Goal: Information Seeking & Learning: Learn about a topic

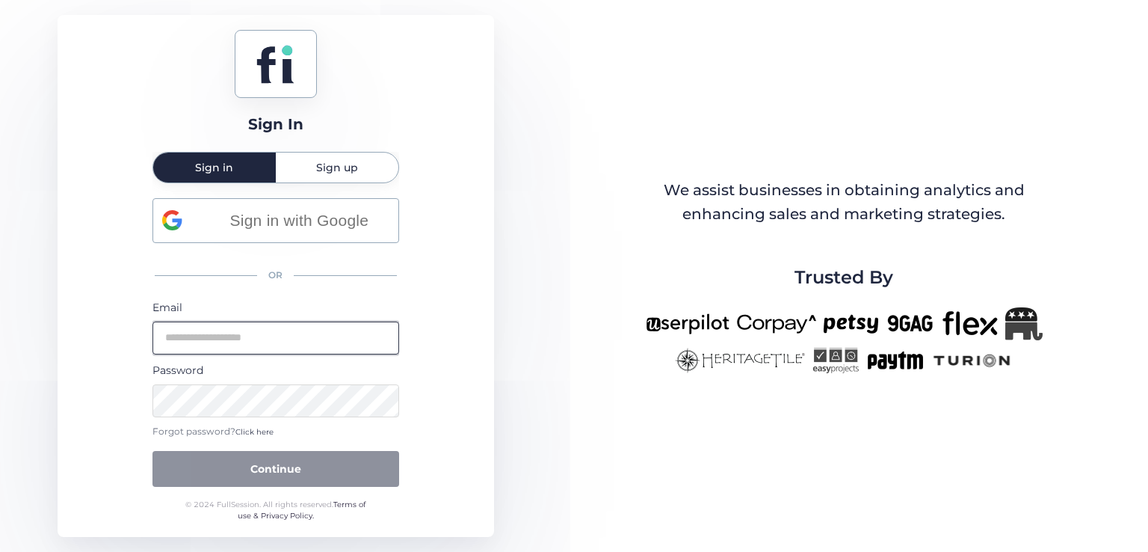
click at [277, 336] on input "email" at bounding box center [275, 337] width 247 height 33
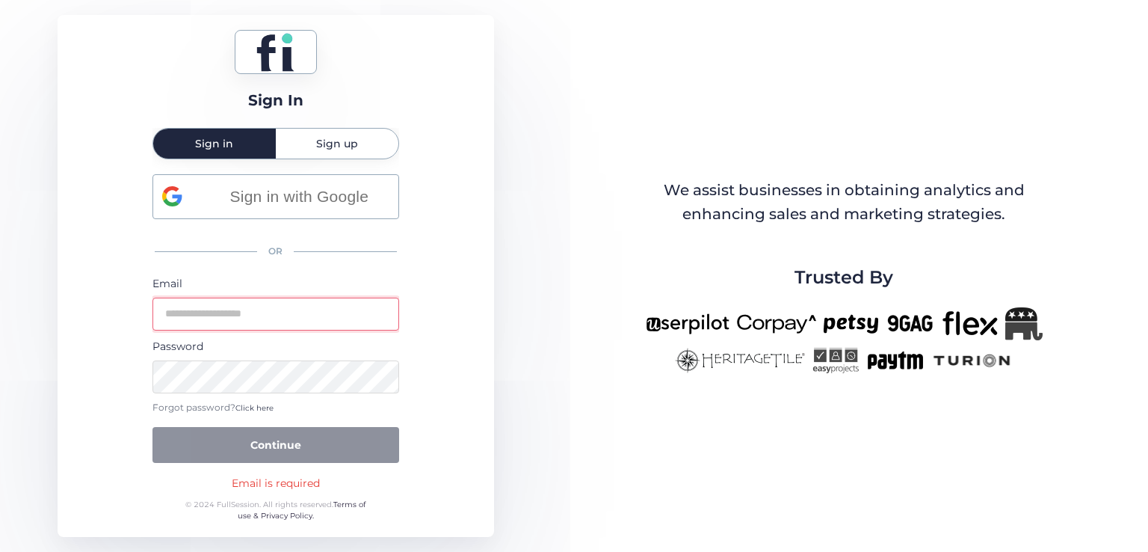
type input "**********"
click at [152, 427] on button "Continue" at bounding box center [275, 445] width 247 height 36
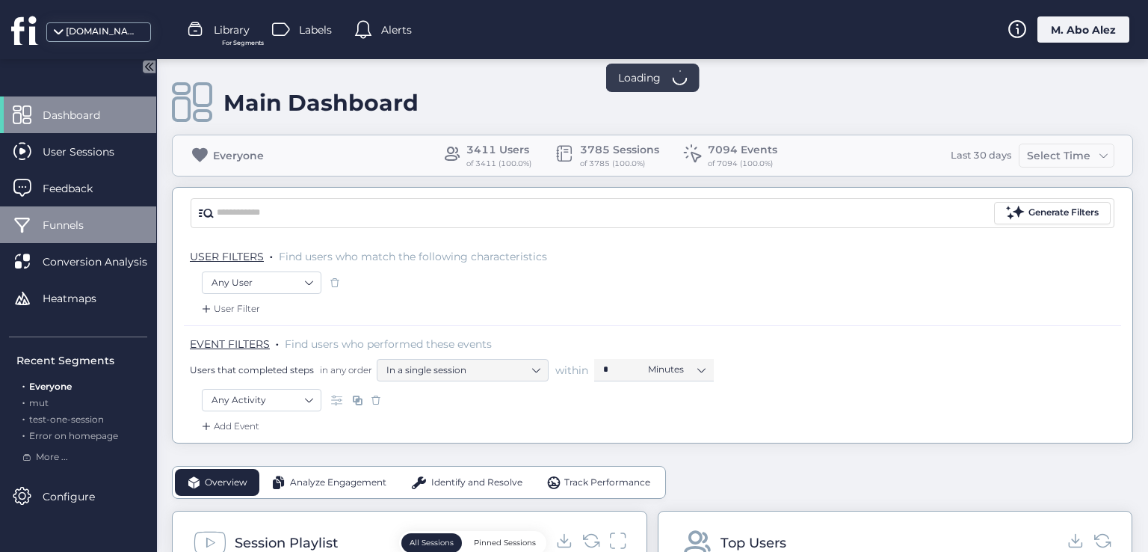
click at [96, 219] on span "Funnels" at bounding box center [75, 225] width 64 height 16
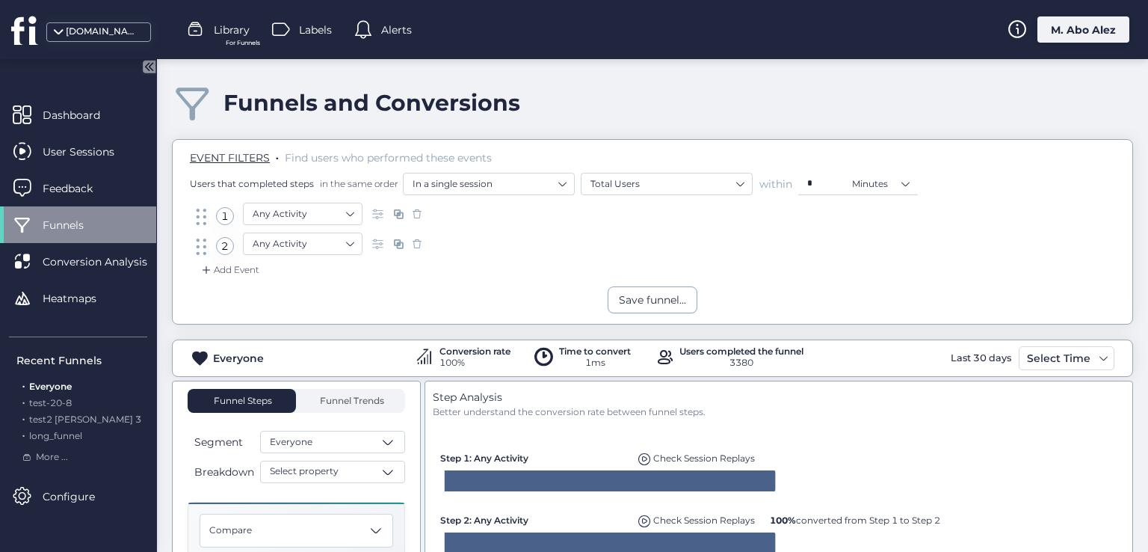
click at [149, 67] on icon at bounding box center [151, 66] width 4 height 7
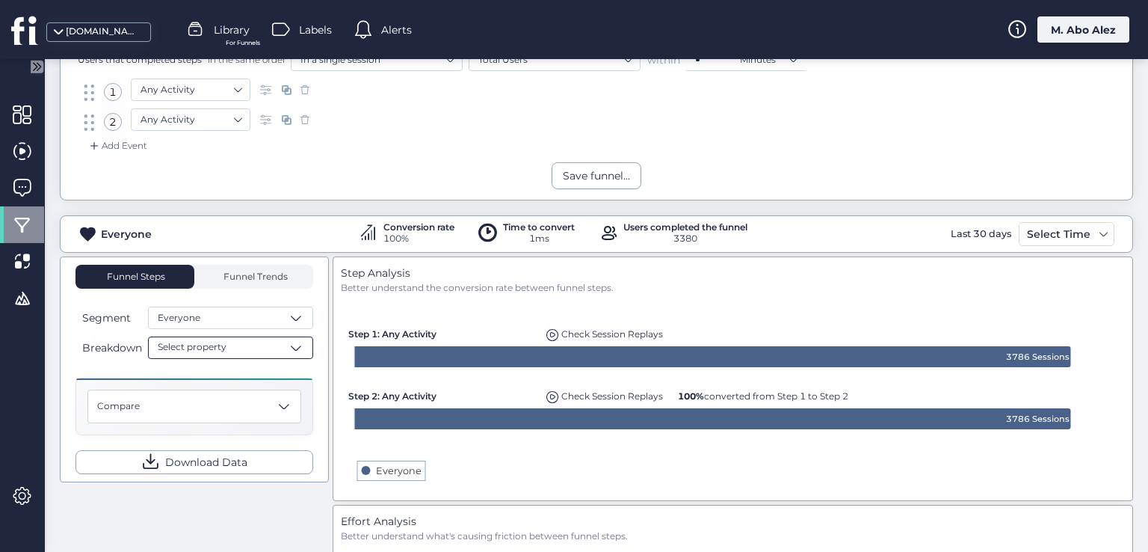
scroll to position [149, 0]
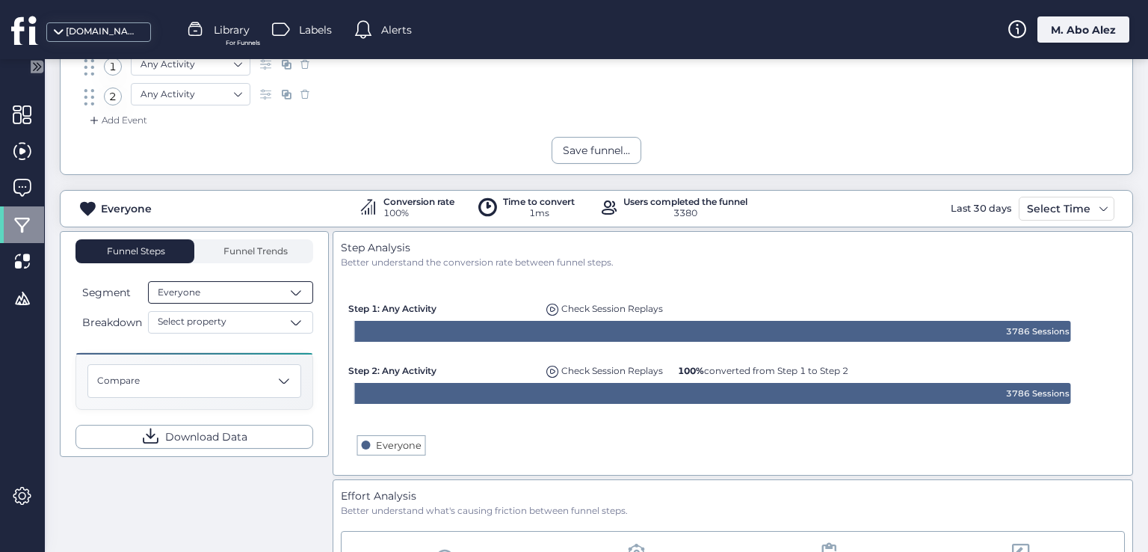
click at [285, 300] on div "Everyone" at bounding box center [230, 292] width 165 height 22
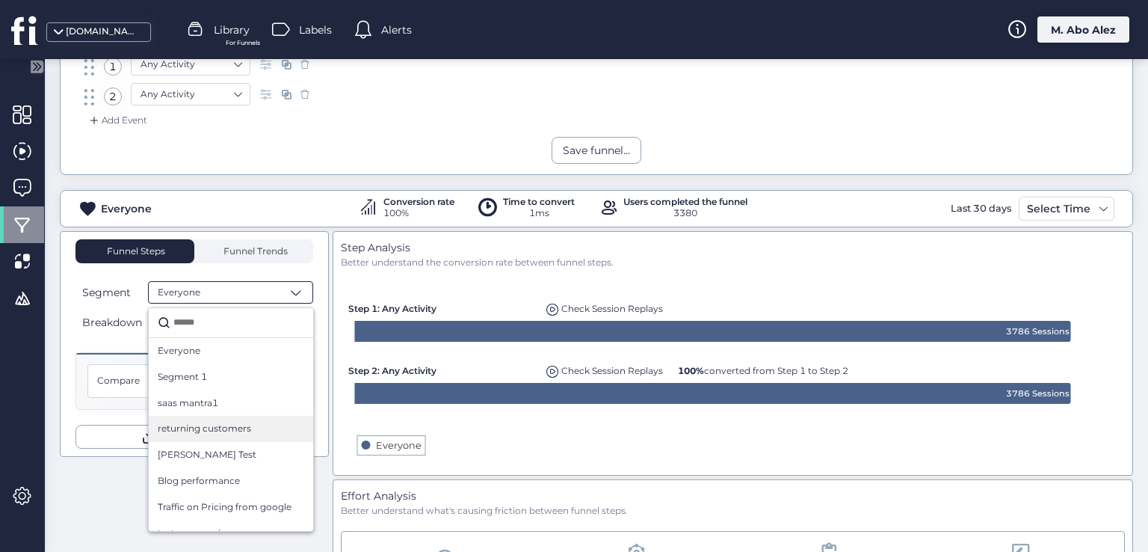
click at [252, 416] on div "returning customers" at bounding box center [231, 429] width 164 height 26
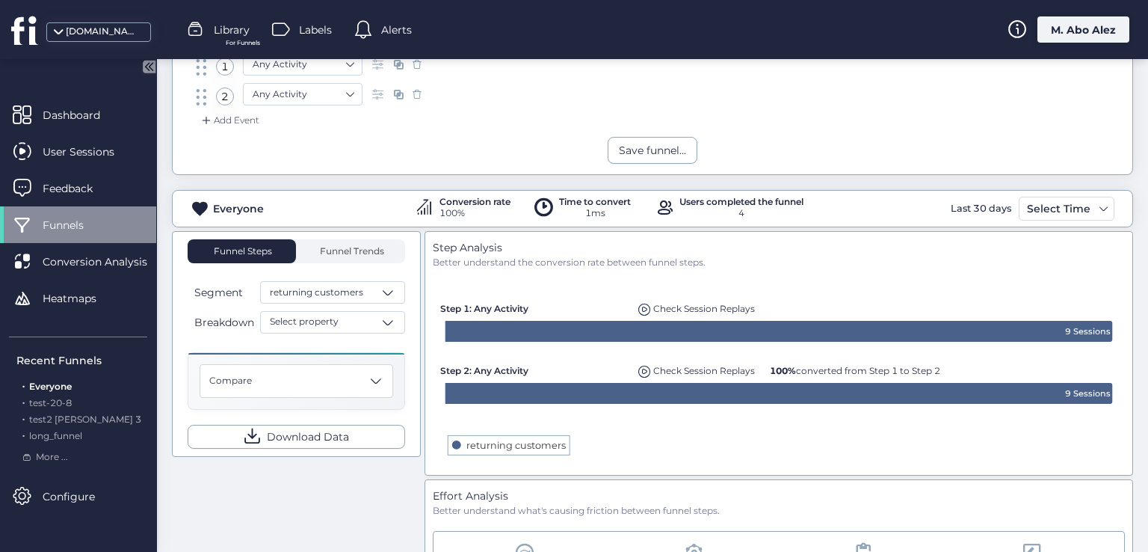
click at [148, 71] on icon at bounding box center [149, 66] width 13 height 13
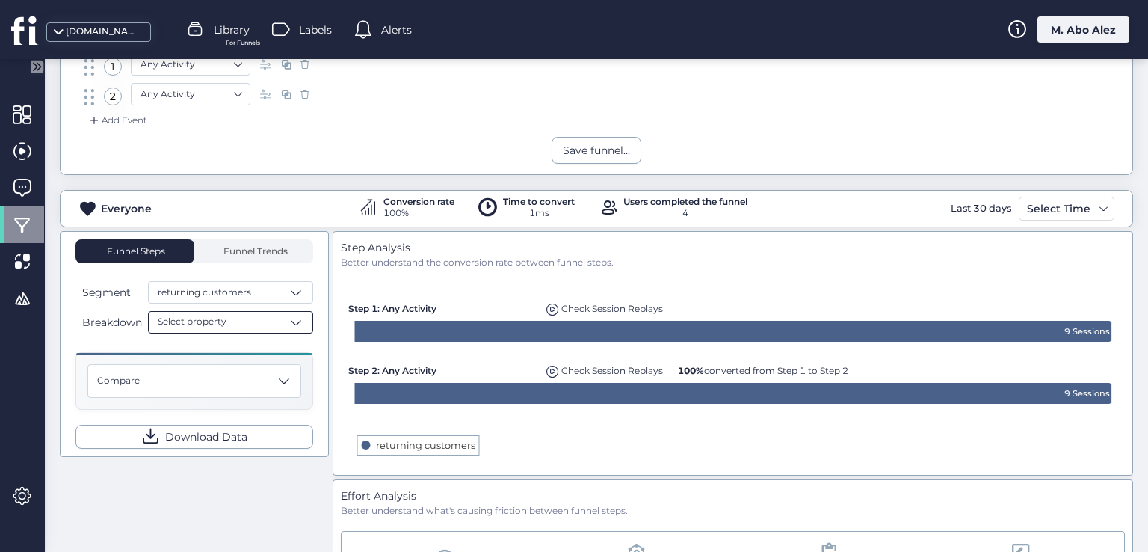
click at [292, 321] on span at bounding box center [296, 322] width 15 height 15
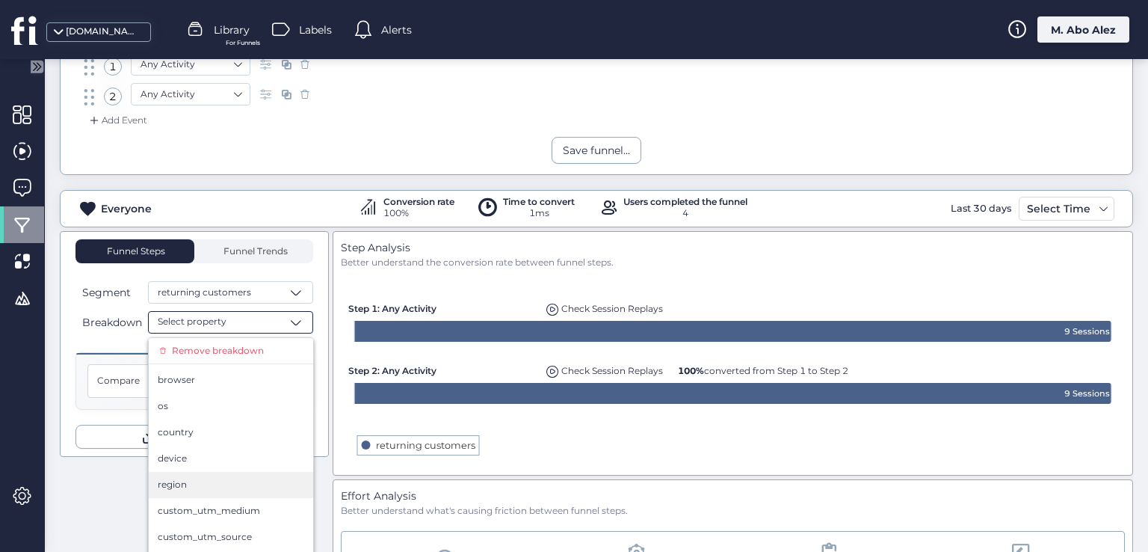
click at [209, 489] on div "region" at bounding box center [231, 485] width 147 height 14
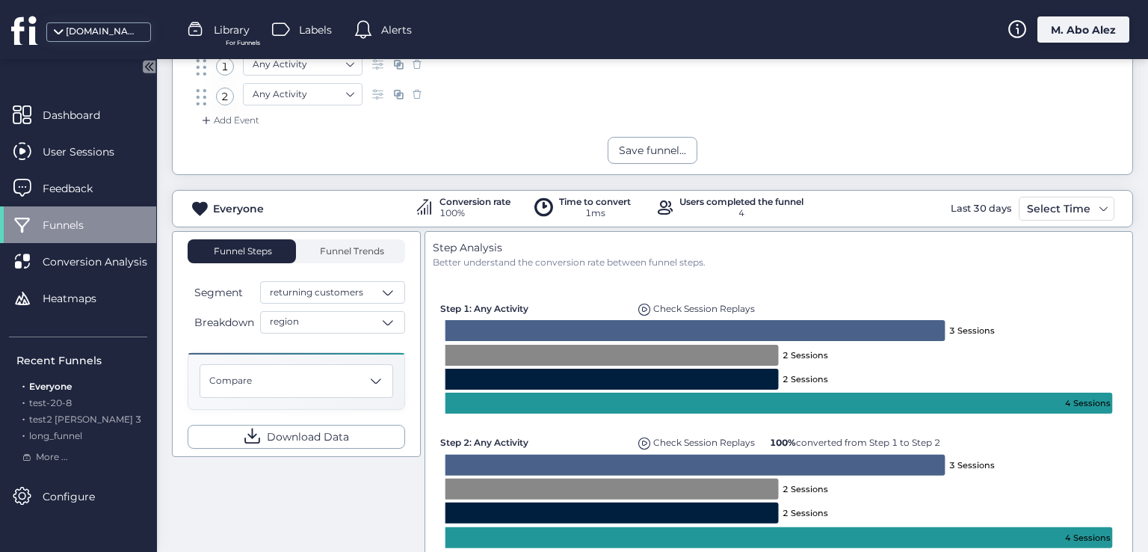
click at [151, 61] on icon at bounding box center [149, 66] width 13 height 13
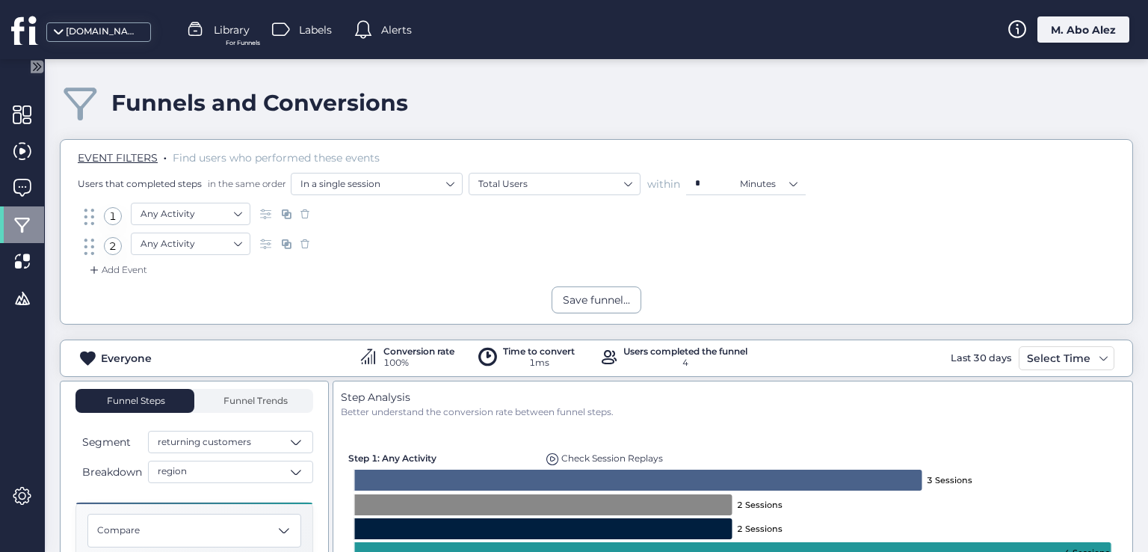
click at [132, 272] on div "Add Event" at bounding box center [117, 269] width 61 height 15
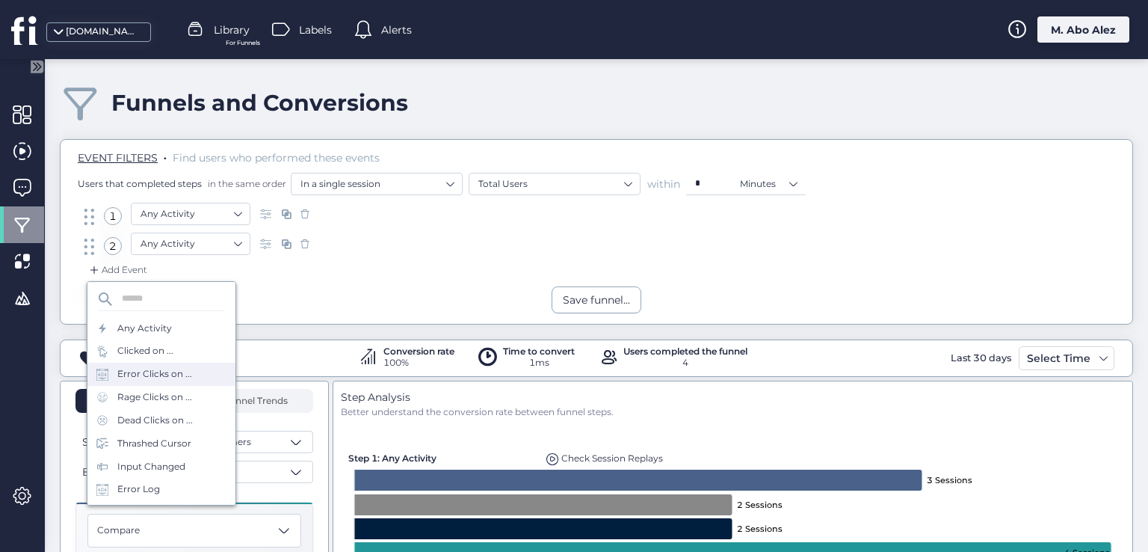
click at [150, 377] on div "Error Clicks on ..." at bounding box center [154, 374] width 75 height 14
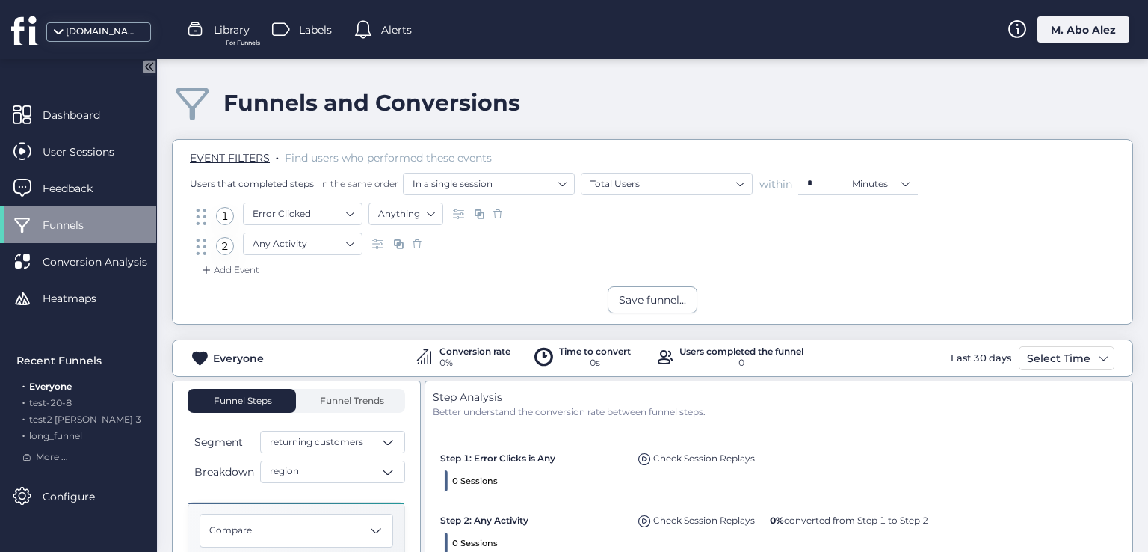
click at [499, 218] on span at bounding box center [497, 213] width 15 height 15
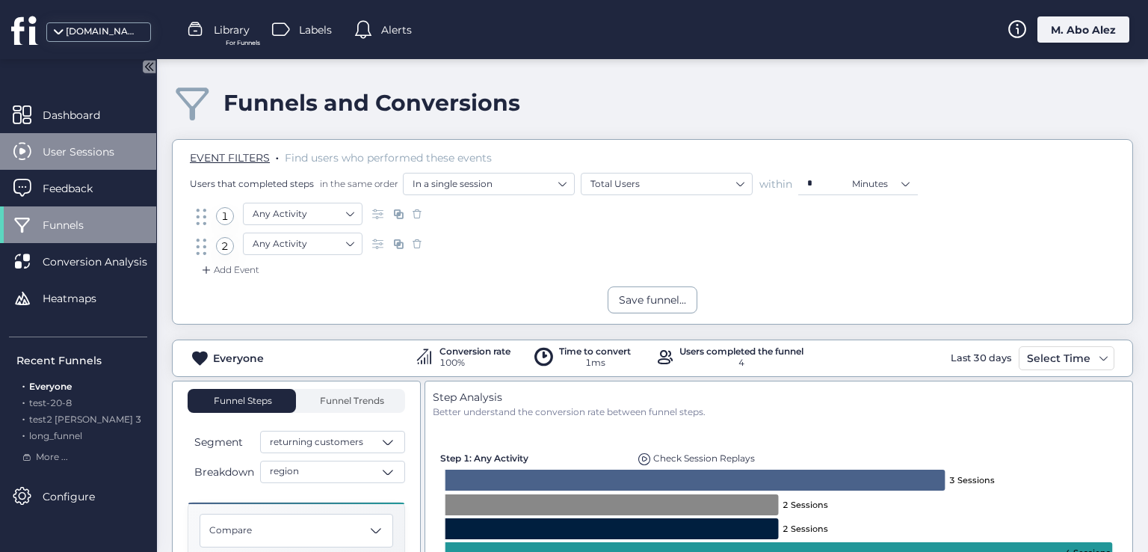
click at [98, 147] on span "User Sessions" at bounding box center [90, 152] width 94 height 16
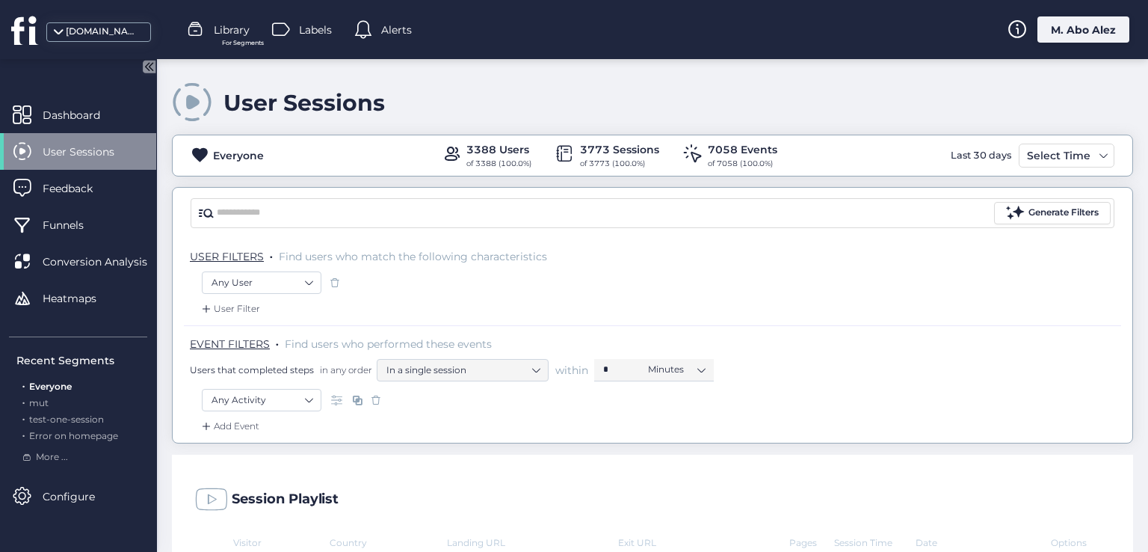
click at [149, 64] on icon at bounding box center [149, 66] width 13 height 13
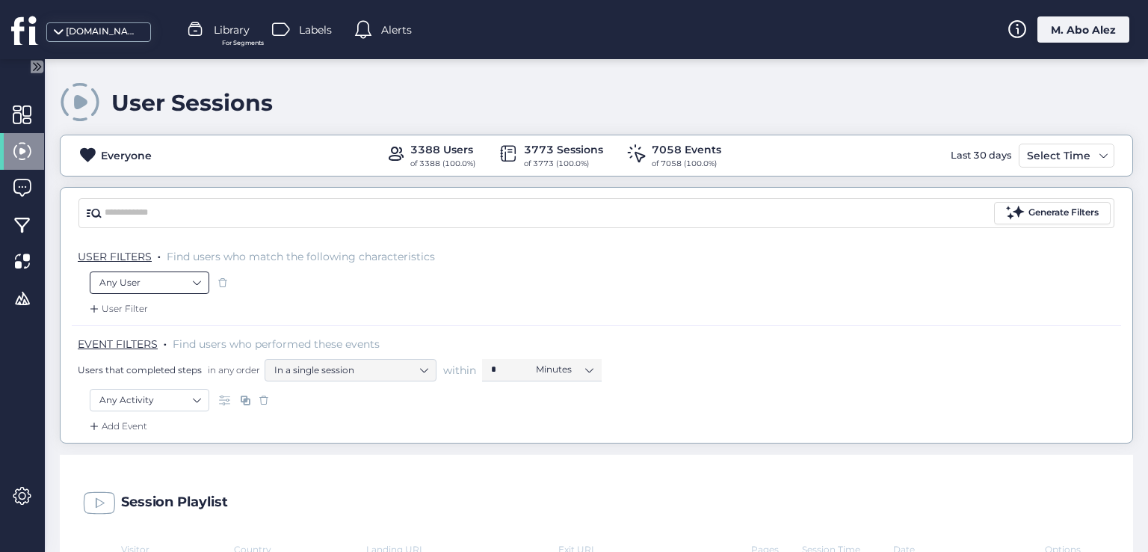
click at [158, 283] on nz-select-item "Any User" at bounding box center [149, 282] width 100 height 22
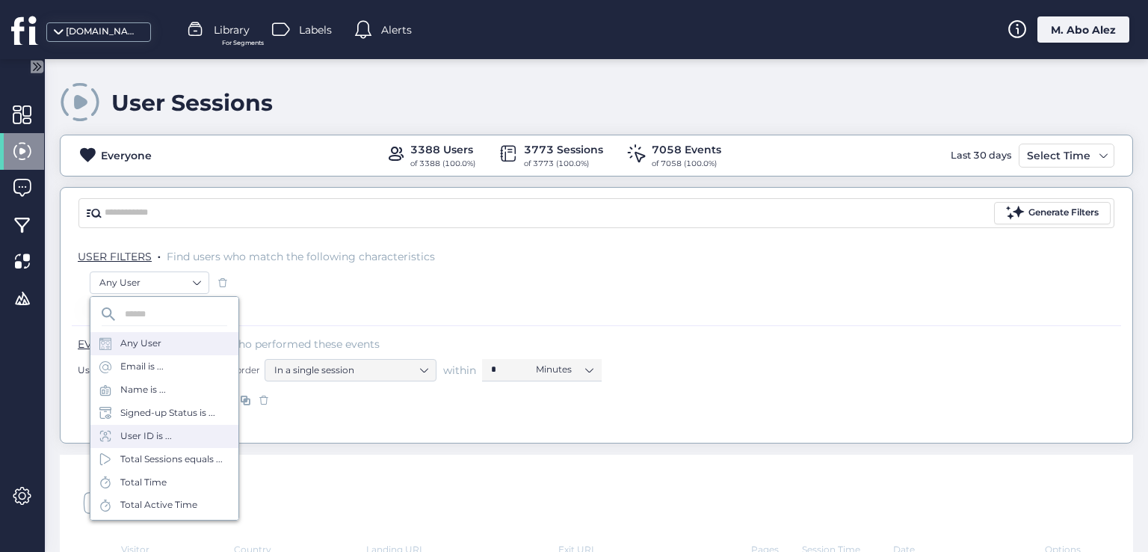
click at [148, 429] on div "User ID is ..." at bounding box center [146, 436] width 52 height 14
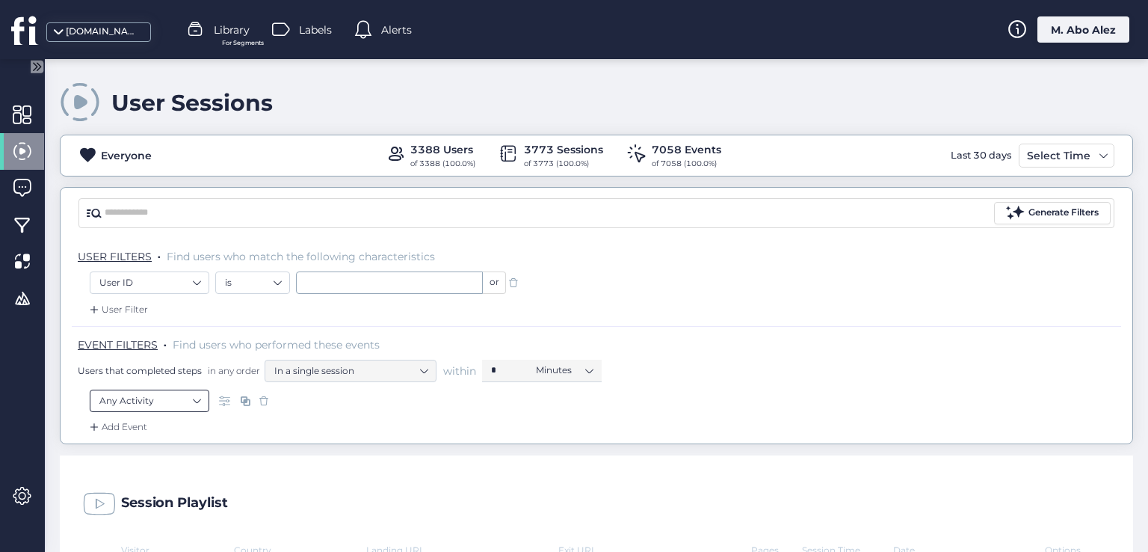
click at [172, 395] on nz-select-item "Any Activity" at bounding box center [149, 400] width 100 height 22
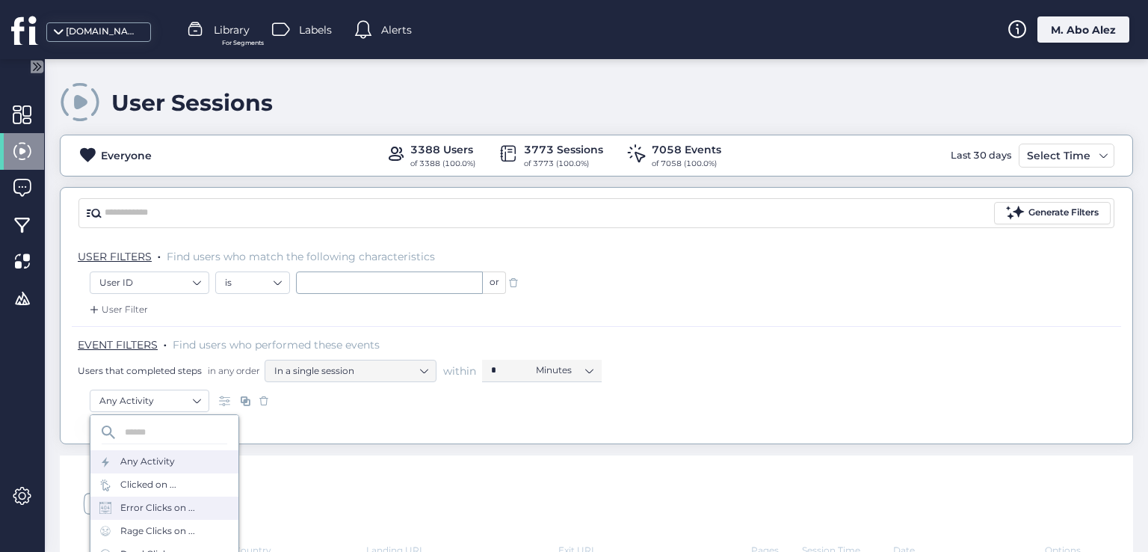
click at [145, 513] on div "Error Clicks on ..." at bounding box center [157, 508] width 75 height 14
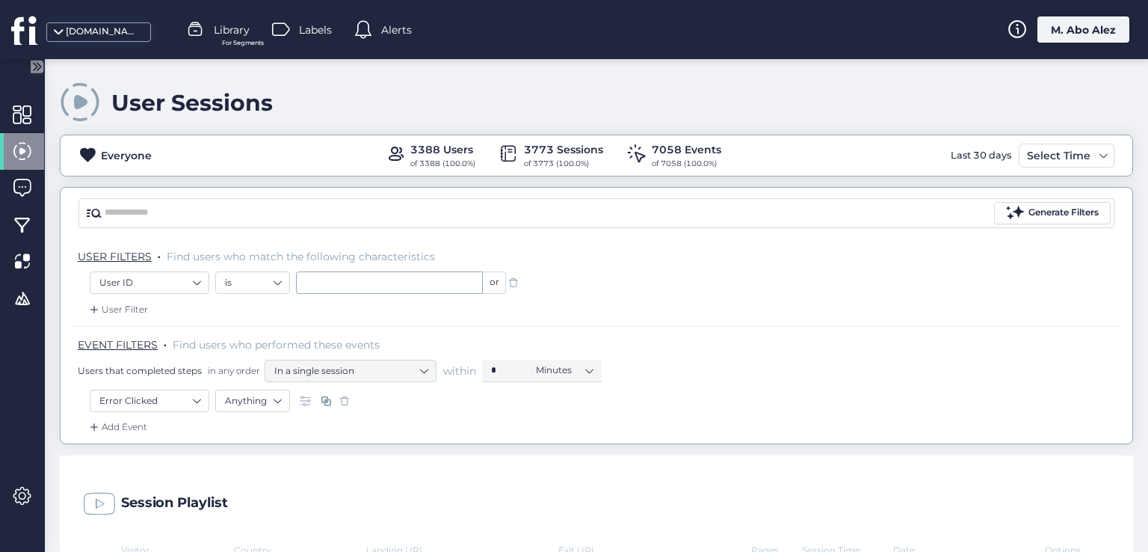
click at [350, 399] on span at bounding box center [344, 400] width 15 height 15
click at [517, 282] on span at bounding box center [513, 282] width 15 height 15
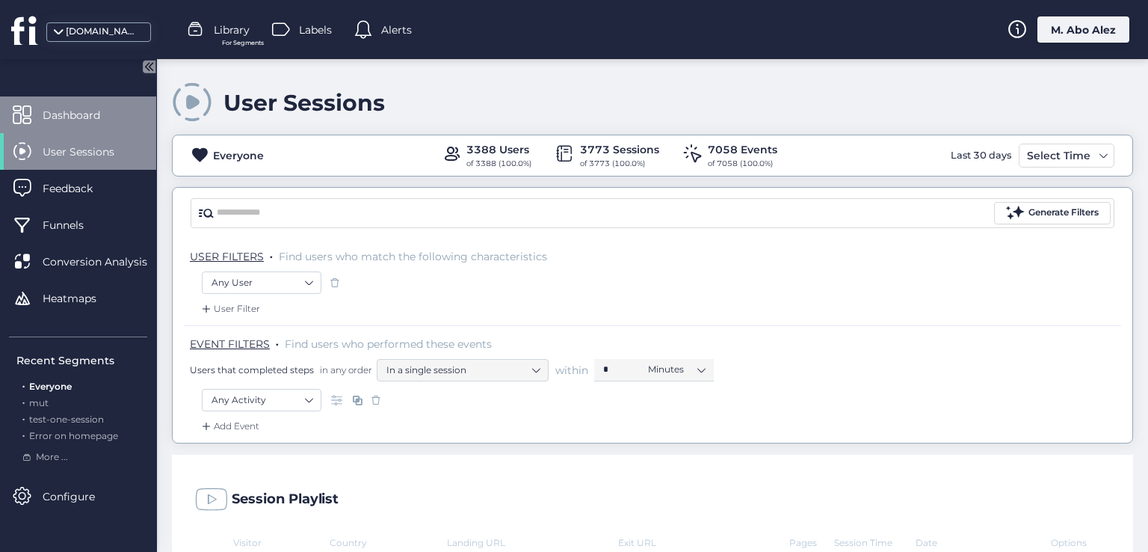
click at [114, 116] on span "Dashboard" at bounding box center [83, 115] width 80 height 16
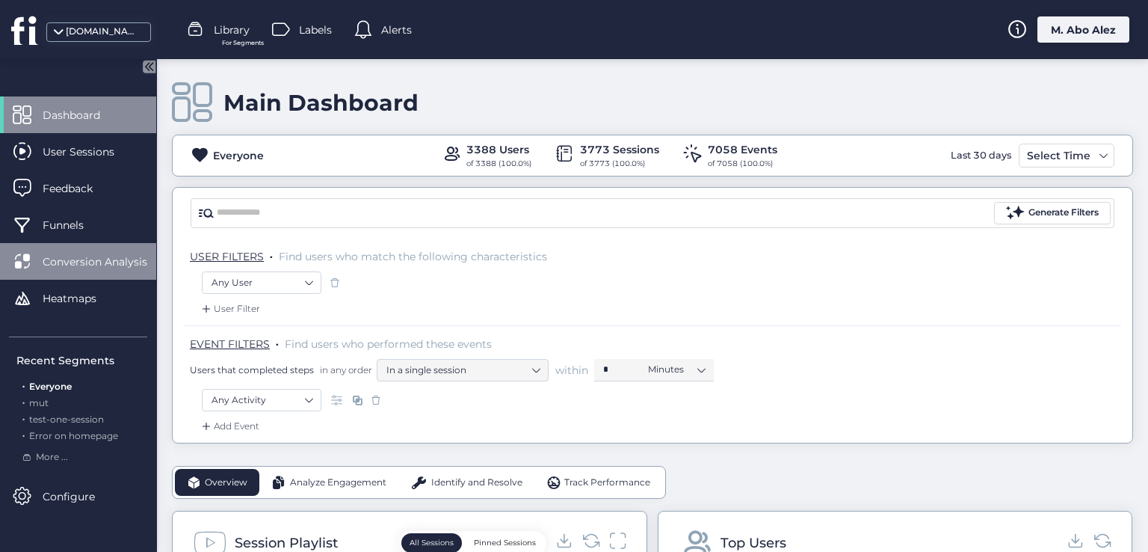
click at [132, 258] on span "Conversion Analysis" at bounding box center [106, 261] width 127 height 16
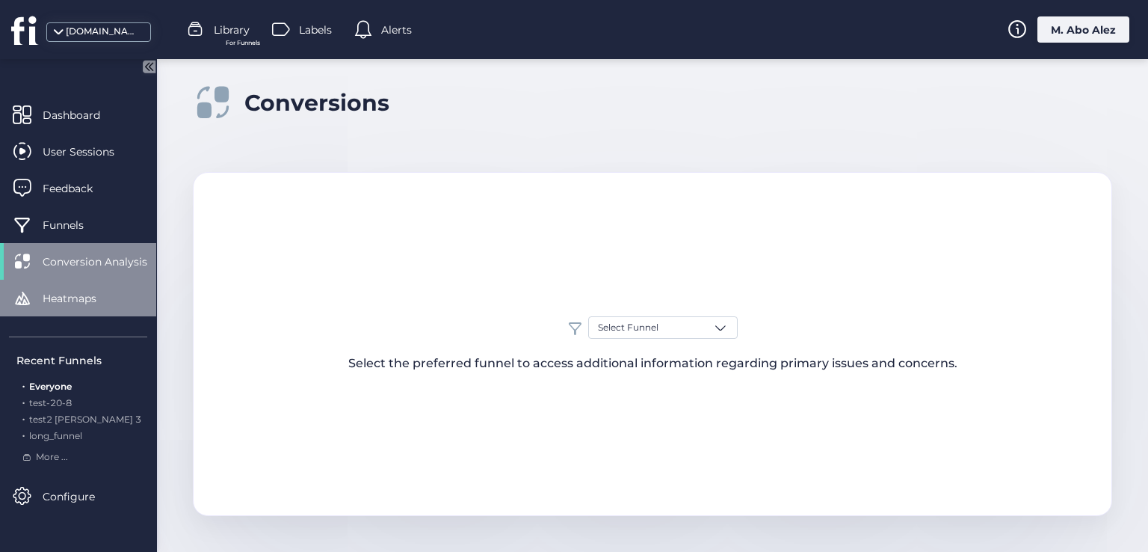
click at [108, 283] on div "Heatmaps" at bounding box center [78, 298] width 156 height 37
